Goal: Information Seeking & Learning: Understand process/instructions

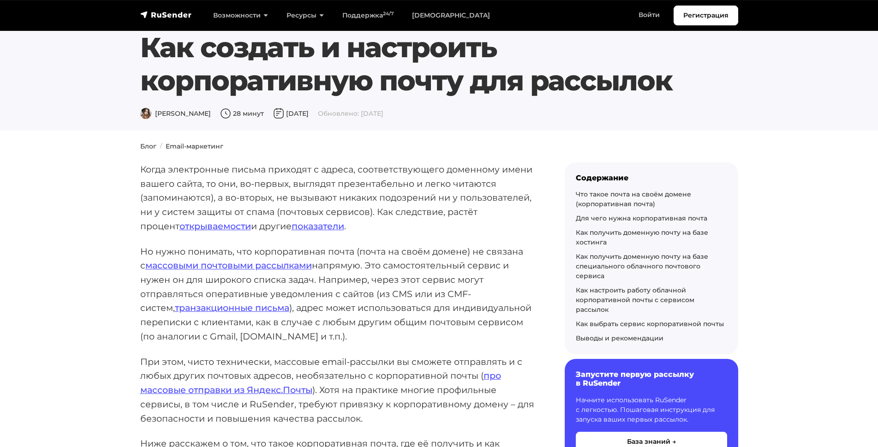
scroll to position [7, 0]
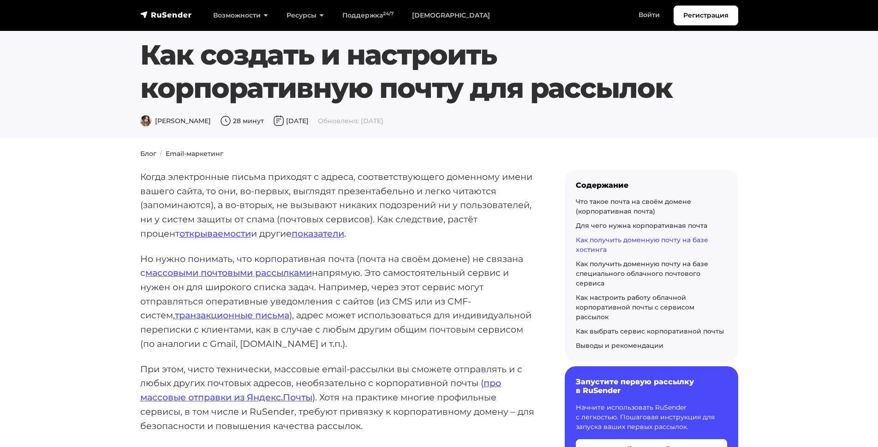
click at [598, 239] on link "Как получить доменную почту на базе хостинга" at bounding box center [642, 245] width 132 height 18
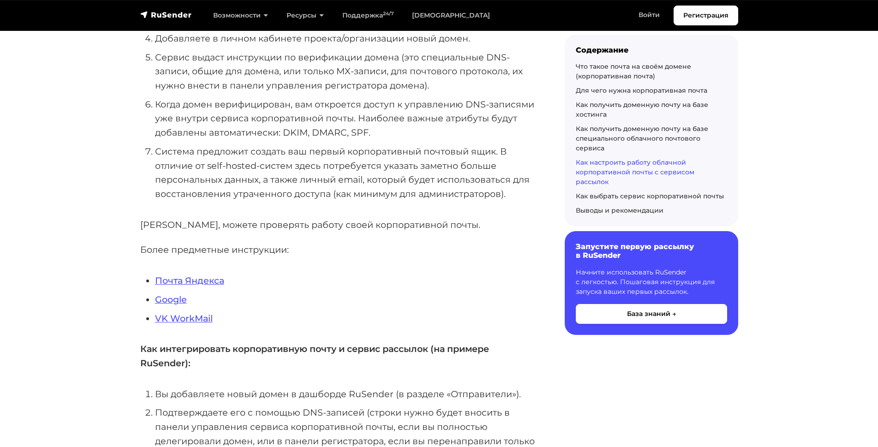
scroll to position [8409, 0]
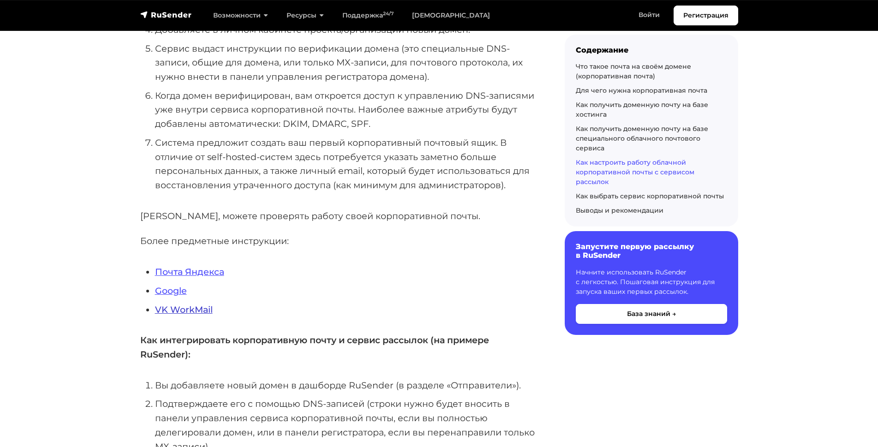
click at [165, 304] on link "VK WorkMail" at bounding box center [184, 309] width 58 height 11
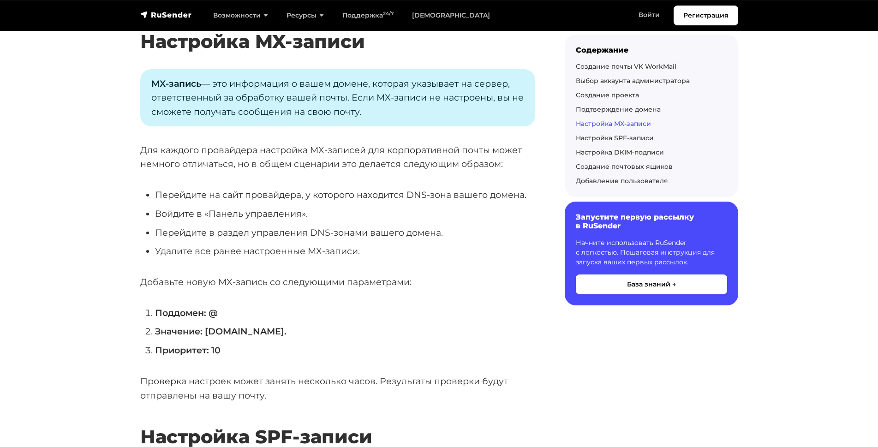
scroll to position [2108, 0]
